Goal: Task Accomplishment & Management: Complete application form

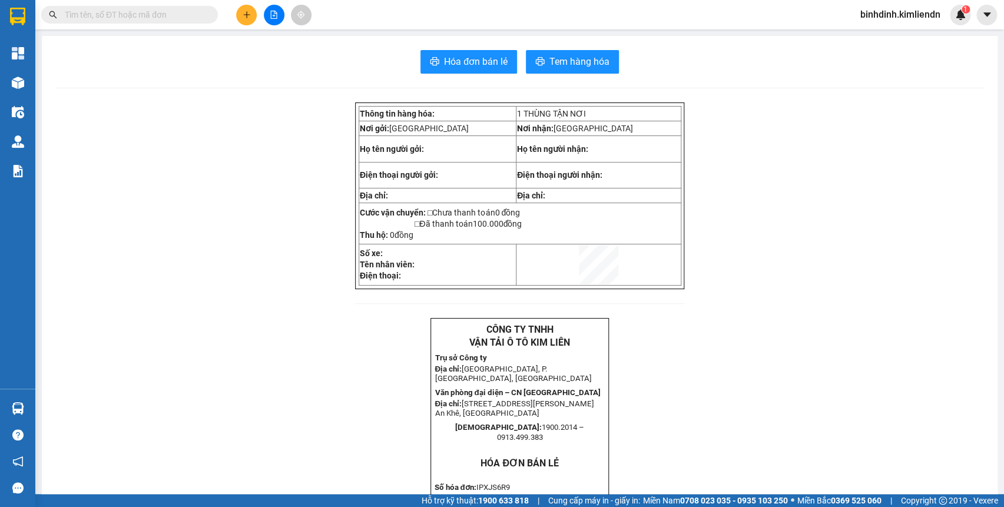
click at [252, 19] on button at bounding box center [246, 15] width 21 height 21
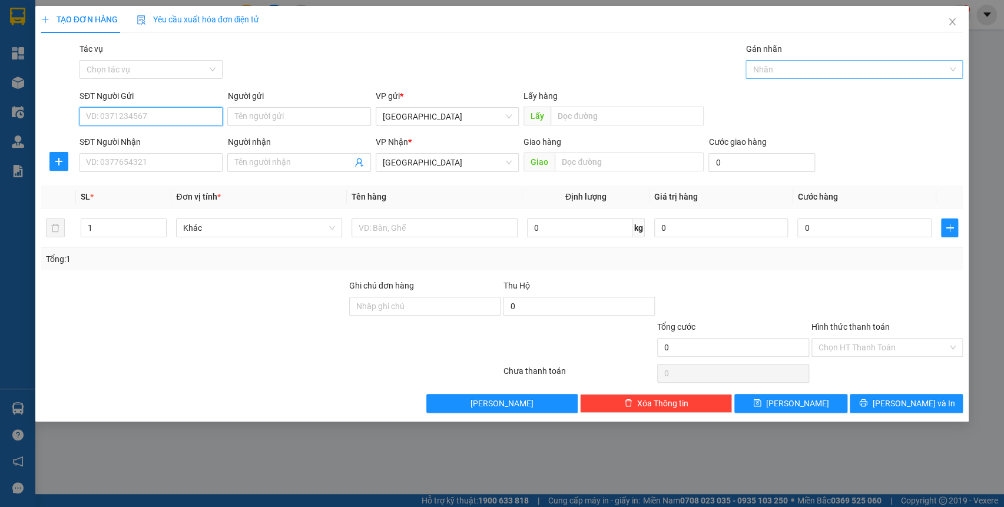
click at [813, 69] on div at bounding box center [849, 69] width 200 height 14
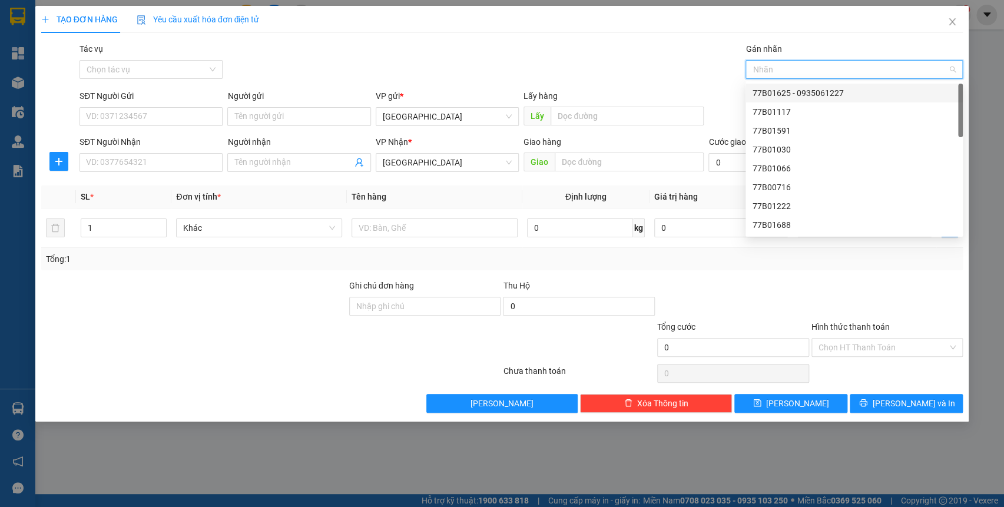
drag, startPoint x: 840, startPoint y: 95, endPoint x: 821, endPoint y: 98, distance: 19.0
click at [840, 95] on div "77B01625 - 0935061227" at bounding box center [854, 93] width 203 height 13
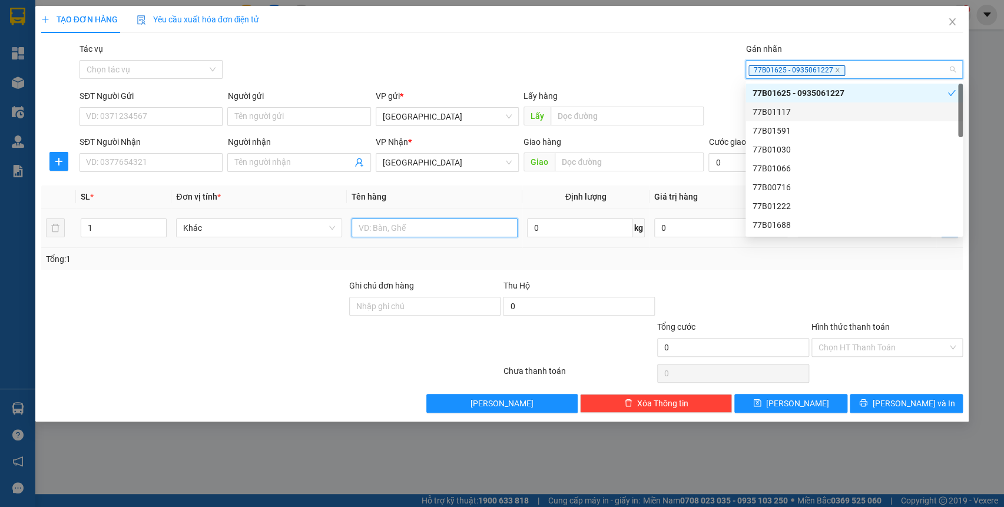
click at [429, 230] on input "text" at bounding box center [435, 228] width 166 height 19
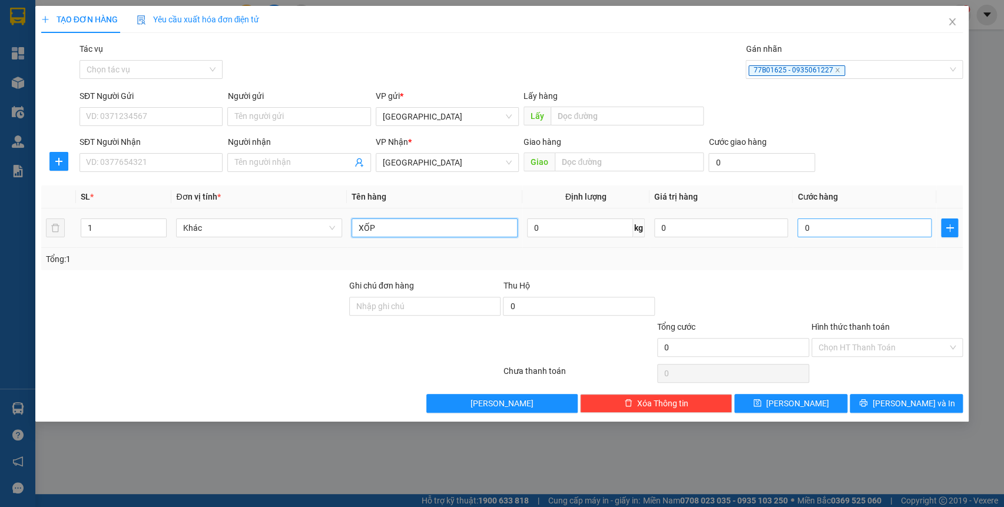
type input "XỐP"
click at [819, 227] on input "0" at bounding box center [865, 228] width 134 height 19
type input "8"
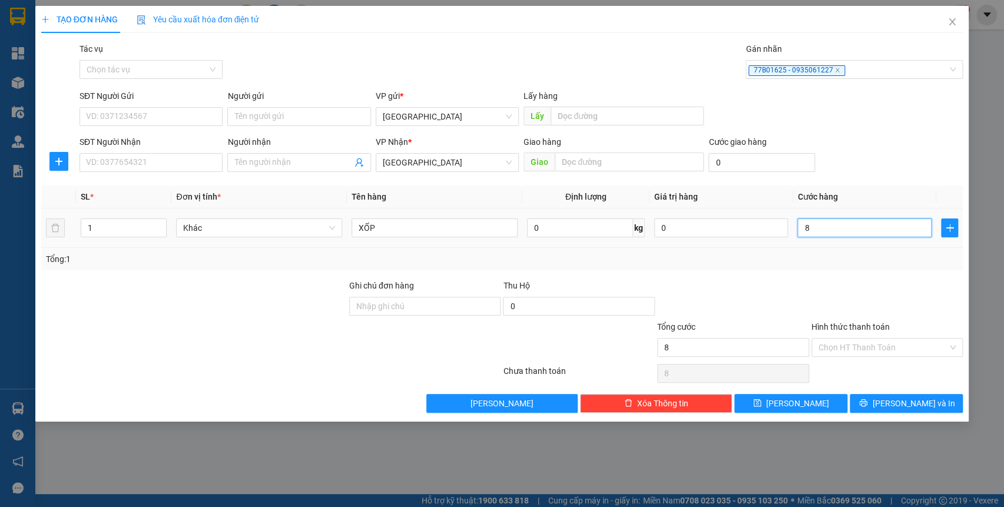
type input "80"
type input "800"
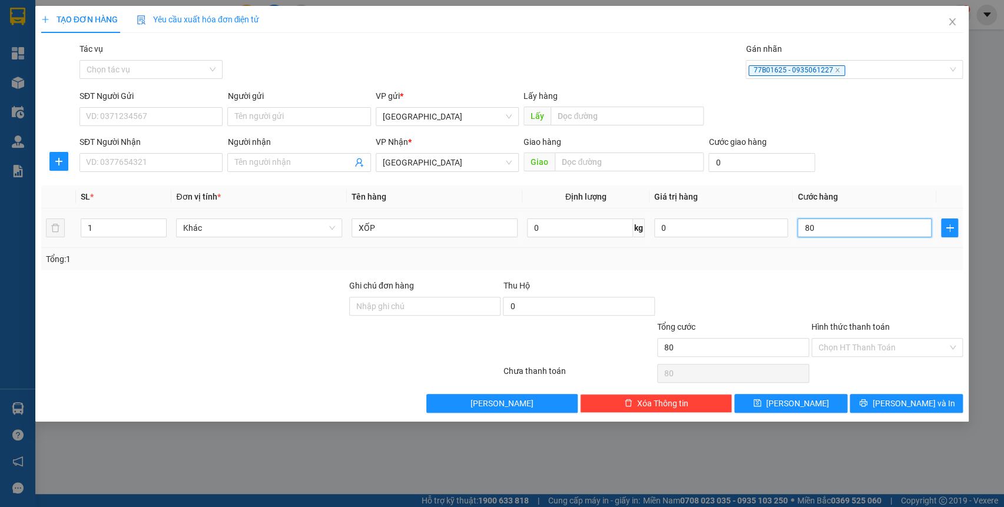
type input "800"
type input "8.000"
type input "80.000"
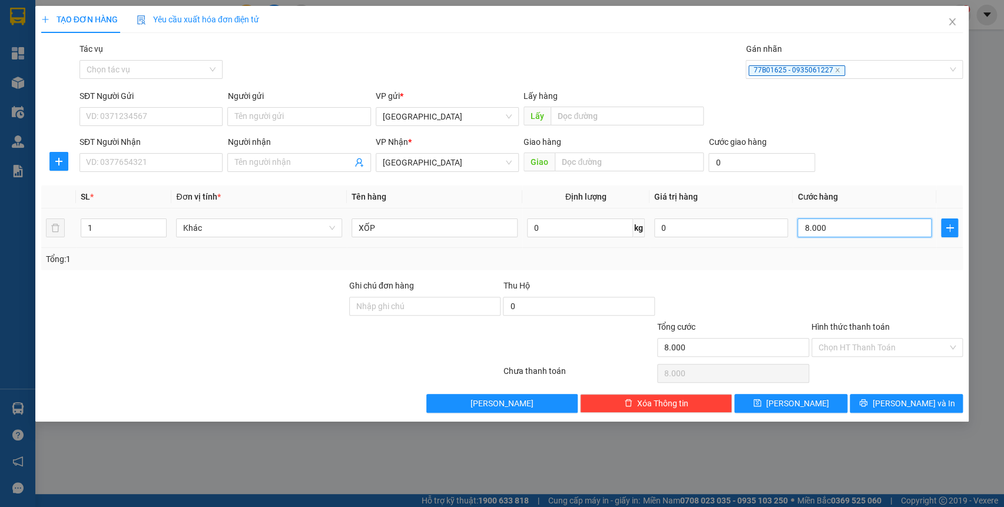
type input "80.000"
click at [875, 348] on input "Hình thức thanh toán" at bounding box center [884, 348] width 130 height 18
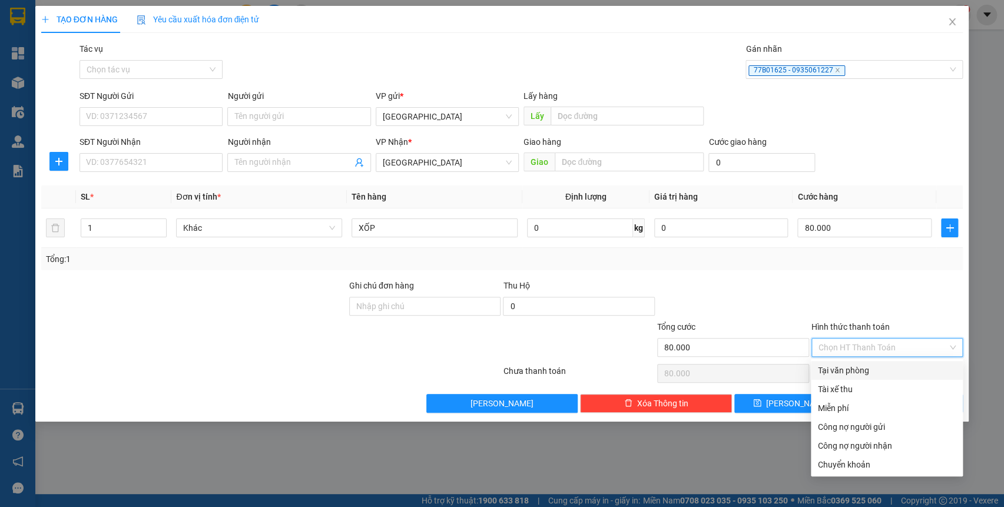
click at [857, 368] on div "Tại văn phòng" at bounding box center [887, 370] width 138 height 13
type input "0"
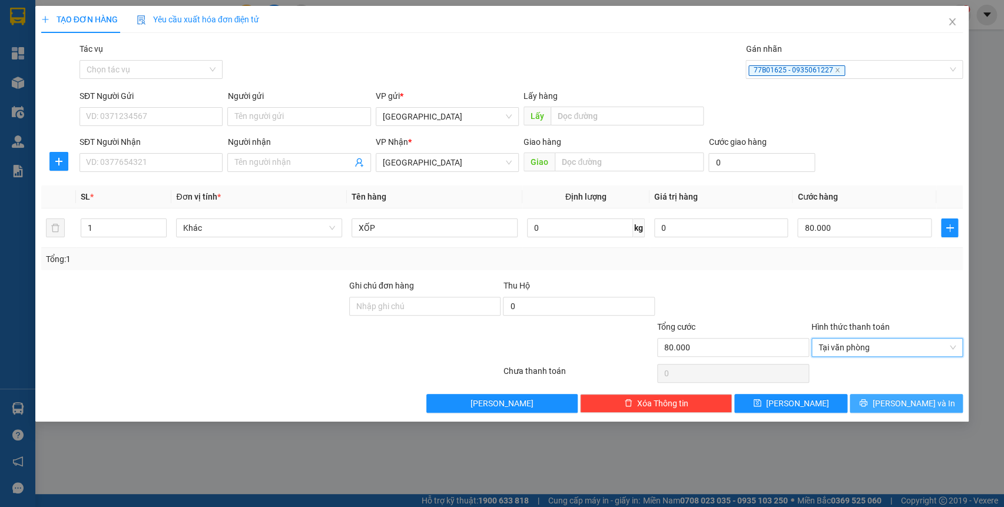
click at [902, 408] on span "[PERSON_NAME] và In" at bounding box center [913, 403] width 82 height 13
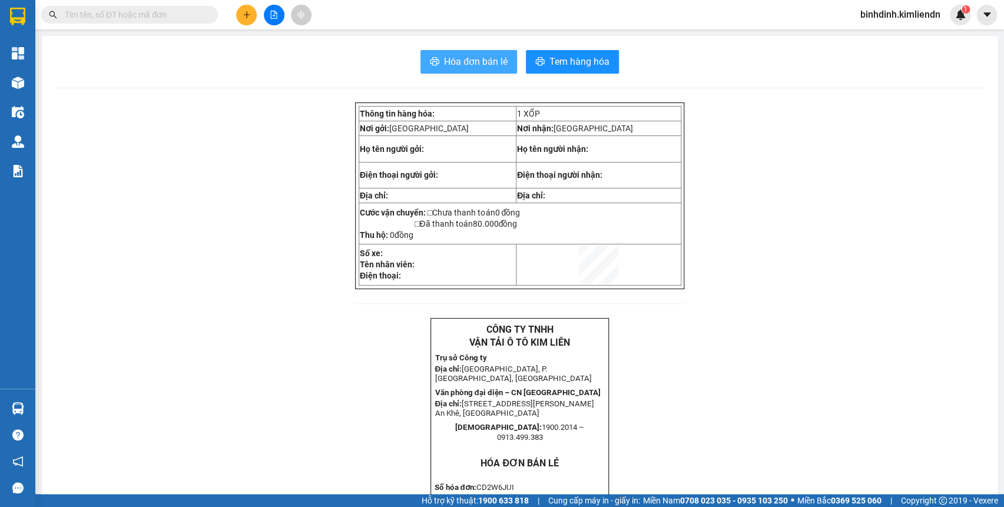
click at [467, 64] on span "Hóa đơn bán lẻ" at bounding box center [476, 61] width 64 height 15
